Goal: Find specific page/section

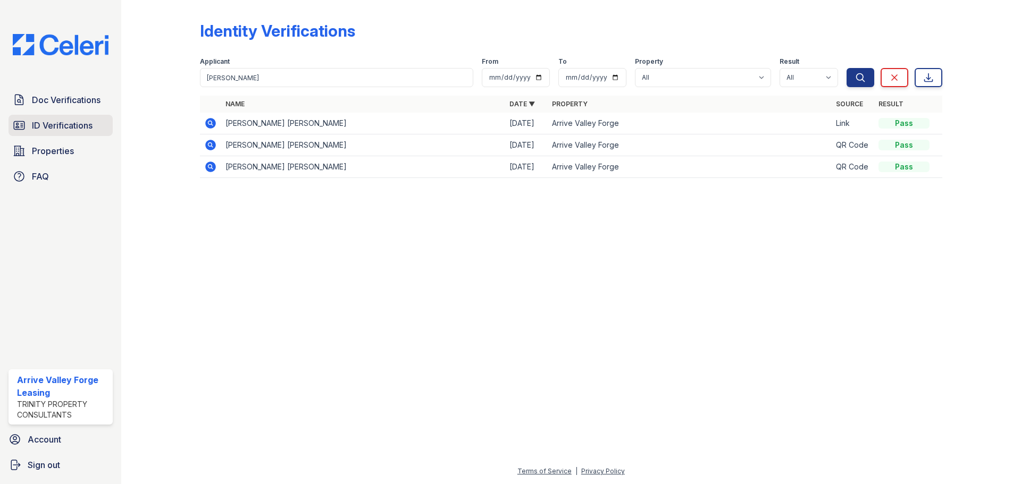
click at [64, 123] on span "ID Verifications" at bounding box center [62, 125] width 61 height 13
